Goal: Task Accomplishment & Management: Complete application form

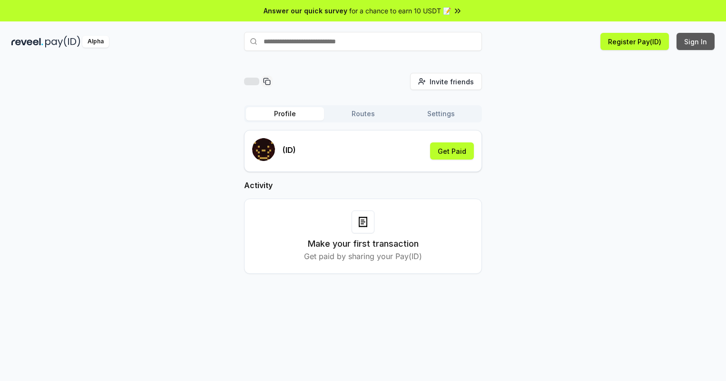
click at [696, 41] on button "Sign In" at bounding box center [696, 41] width 38 height 17
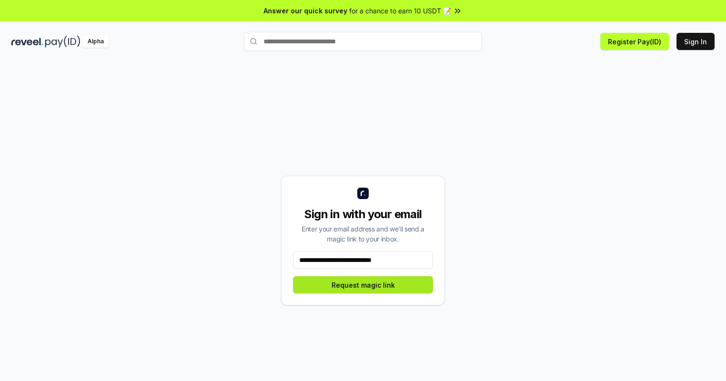
type input "**********"
click at [363, 285] on button "Request magic link" at bounding box center [363, 284] width 140 height 17
